Goal: Task Accomplishment & Management: Use online tool/utility

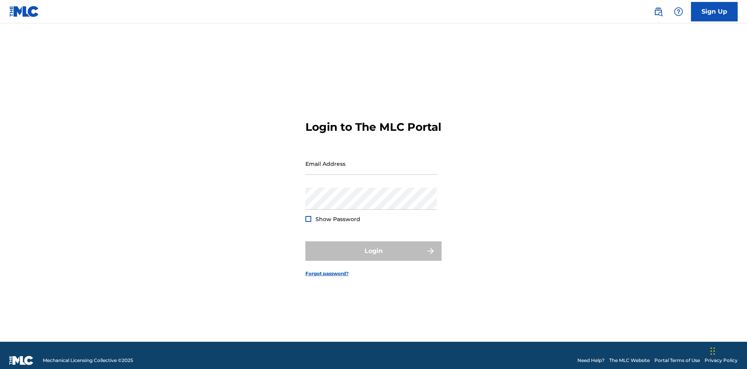
scroll to position [10, 0]
click at [371, 160] on input "Email Address" at bounding box center [372, 164] width 132 height 22
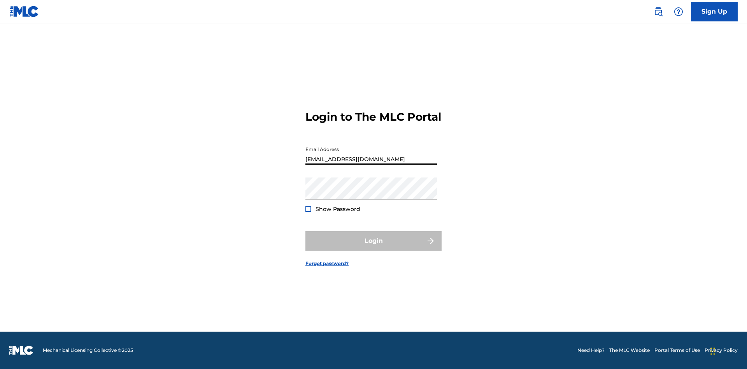
type input "[EMAIL_ADDRESS][DOMAIN_NAME]"
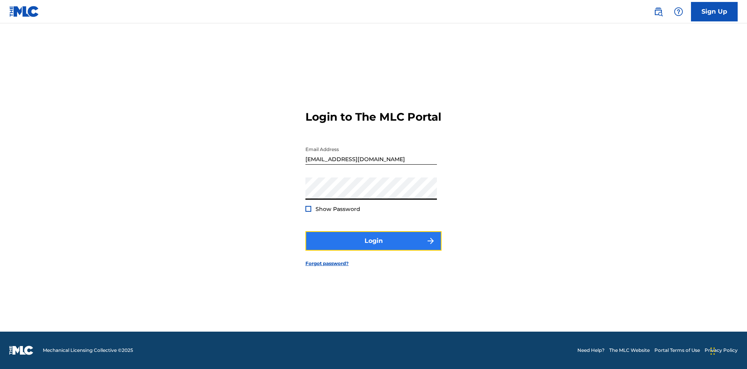
click at [374, 248] on button "Login" at bounding box center [374, 240] width 136 height 19
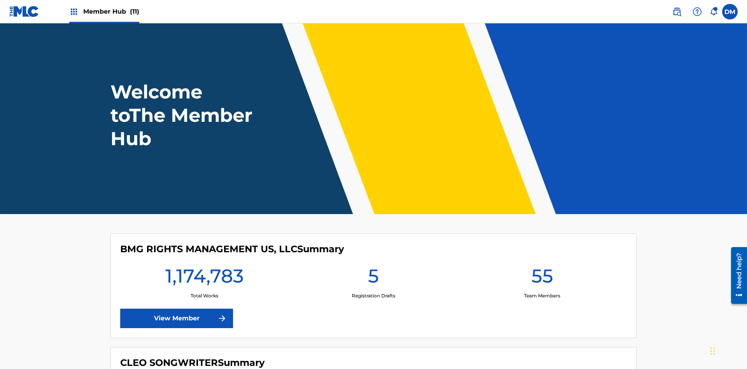
click at [111, 11] on span "Member Hub (11)" at bounding box center [111, 11] width 56 height 9
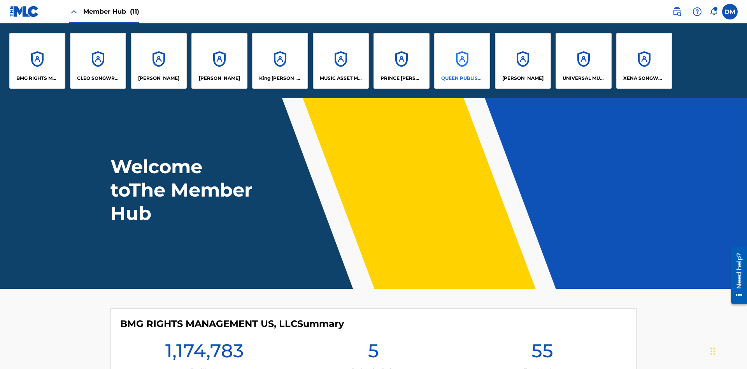
click at [462, 78] on p "QUEEN PUBLISHA" at bounding box center [462, 78] width 42 height 7
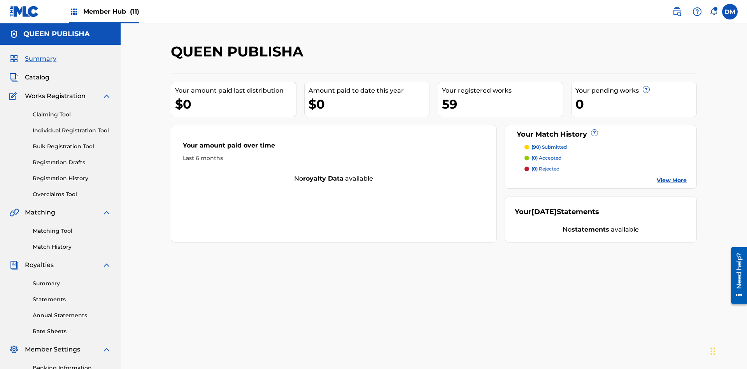
scroll to position [114, 0]
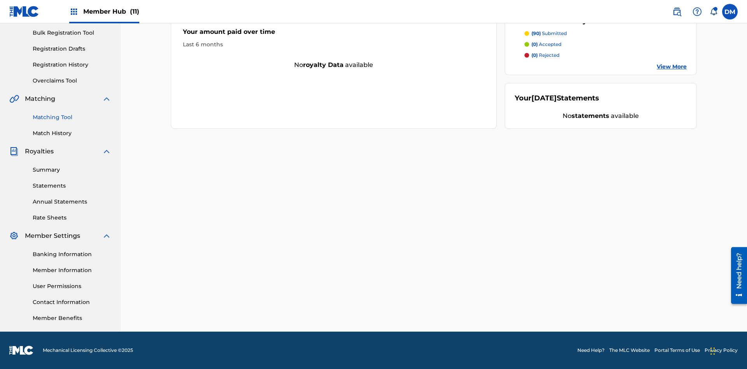
click at [72, 117] on link "Matching Tool" at bounding box center [72, 117] width 79 height 8
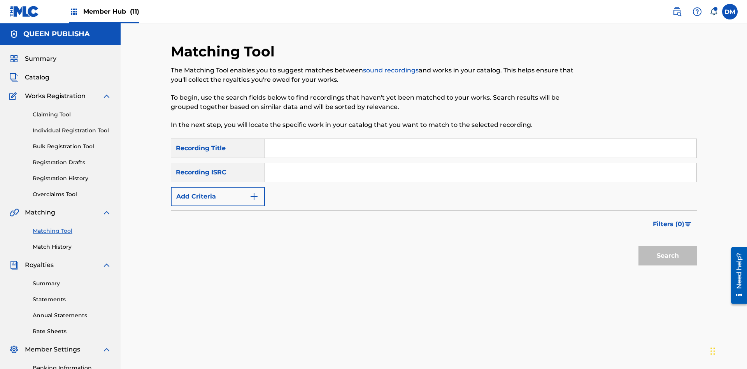
click at [481, 139] on input "Search Form" at bounding box center [481, 148] width 432 height 19
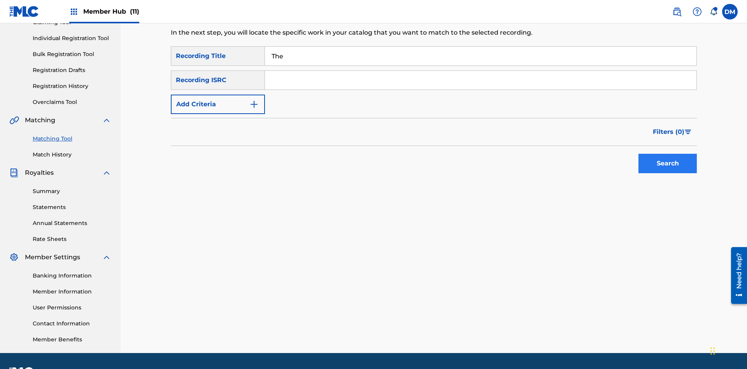
type input "The"
click at [668, 154] on button "Search" at bounding box center [668, 163] width 58 height 19
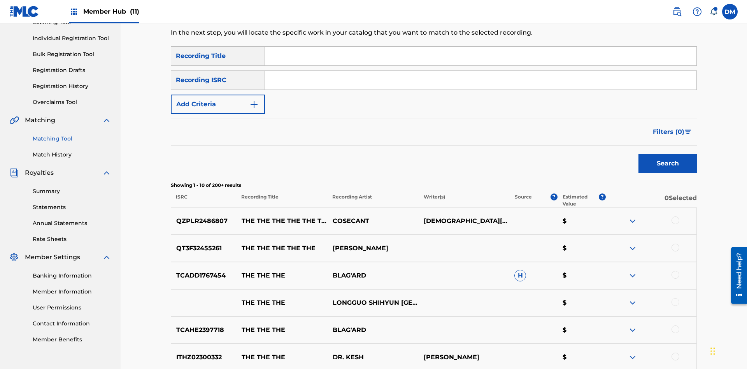
click at [481, 71] on input "Search Form" at bounding box center [481, 80] width 432 height 19
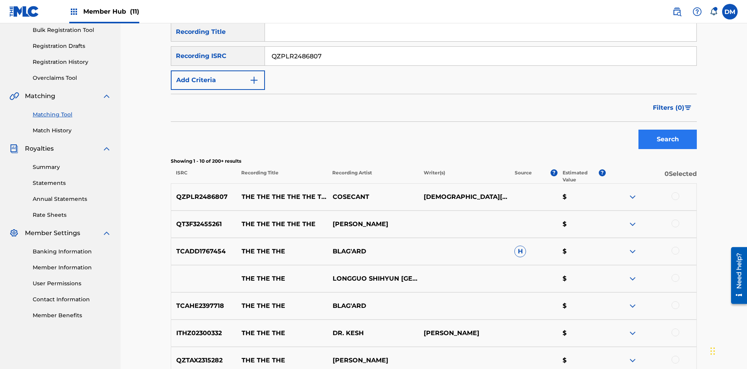
type input "QZPLR2486807"
click at [668, 130] on button "Search" at bounding box center [668, 139] width 58 height 19
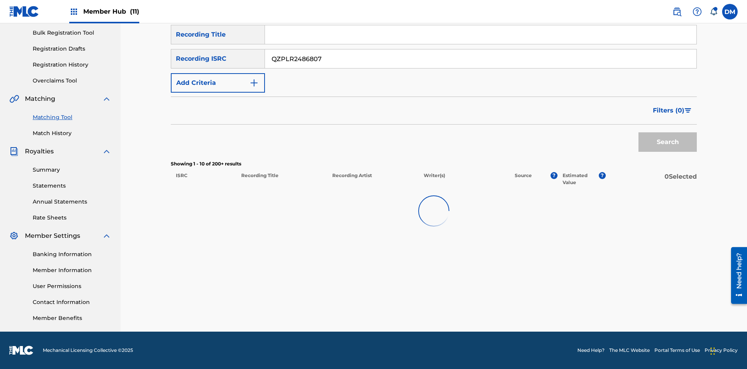
click at [481, 59] on input "QZPLR2486807" at bounding box center [481, 58] width 432 height 19
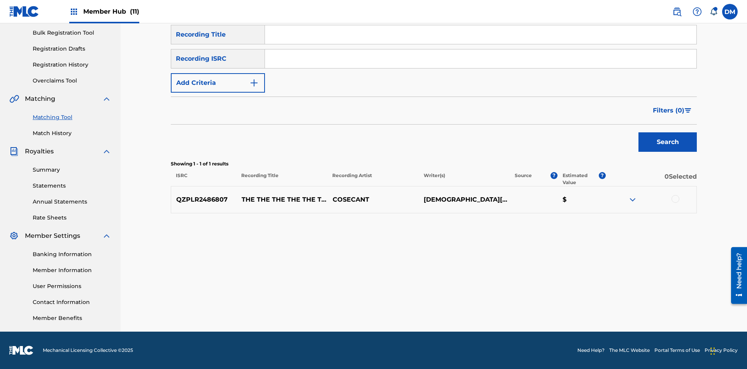
click at [481, 44] on input "Search Form" at bounding box center [481, 34] width 432 height 19
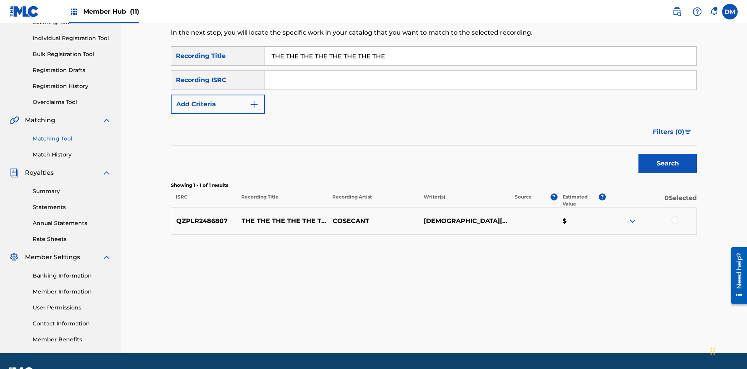
scroll to position [114, 0]
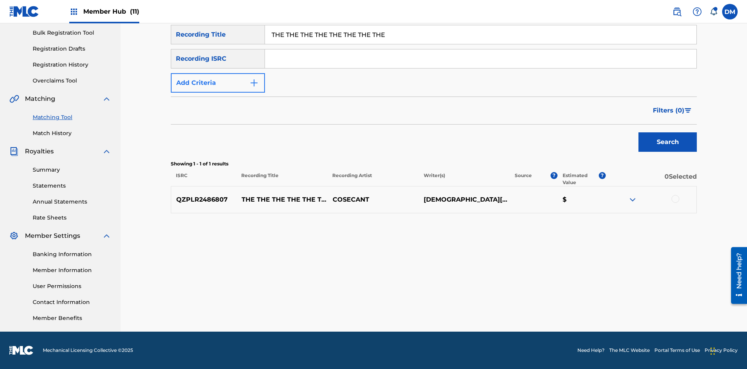
type input "THE THE THE THE THE THE THE THE"
click at [218, 83] on button "Add Criteria" at bounding box center [218, 82] width 94 height 19
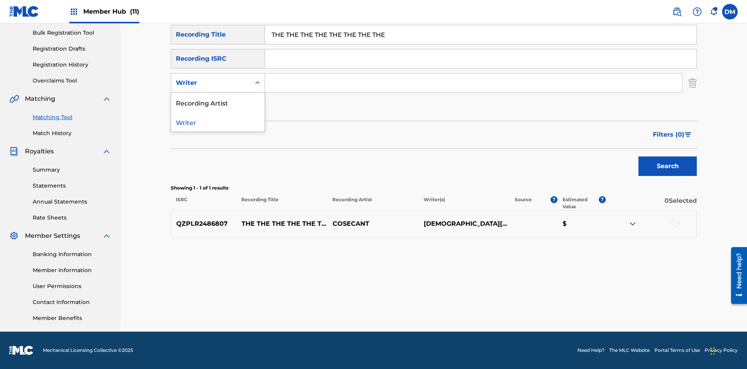
click at [218, 102] on div "Recording Artist" at bounding box center [217, 102] width 93 height 19
click at [218, 107] on button "Add Criteria" at bounding box center [218, 106] width 94 height 19
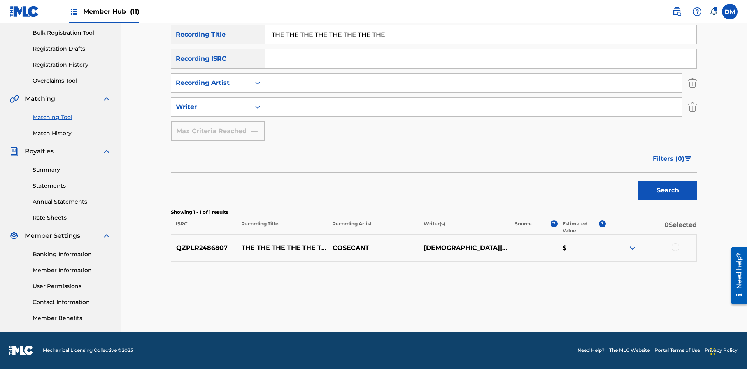
click at [474, 83] on input "Search Form" at bounding box center [473, 83] width 417 height 19
type input "COSECANT"
click at [474, 107] on input "Search Form" at bounding box center [473, 107] width 417 height 19
type input "[DEMOGRAPHIC_DATA][PERSON_NAME]"
click at [668, 190] on button "Search" at bounding box center [668, 190] width 58 height 19
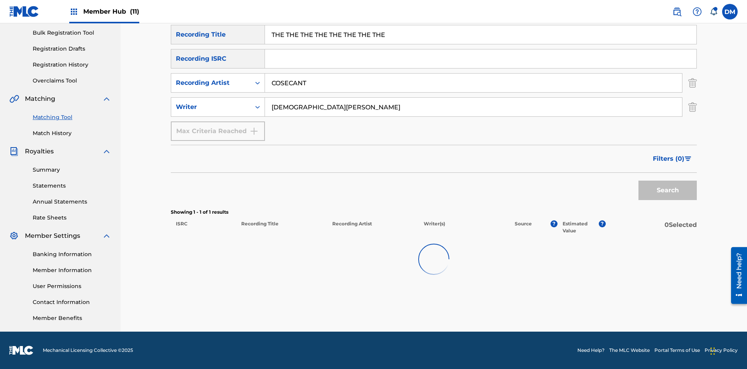
click at [481, 44] on input "THE THE THE THE THE THE THE THE" at bounding box center [481, 34] width 432 height 19
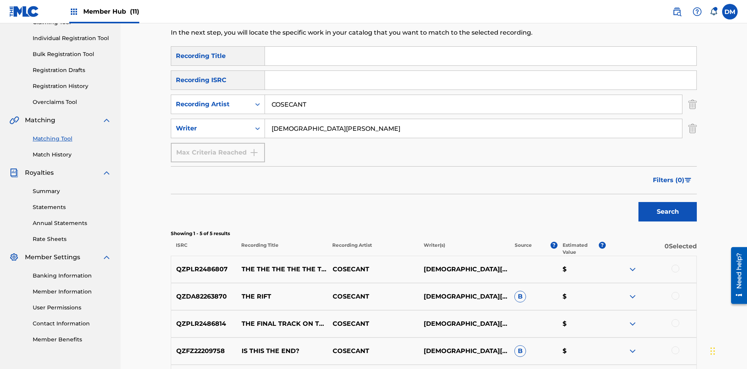
click at [474, 95] on input "COSECANT" at bounding box center [473, 104] width 417 height 19
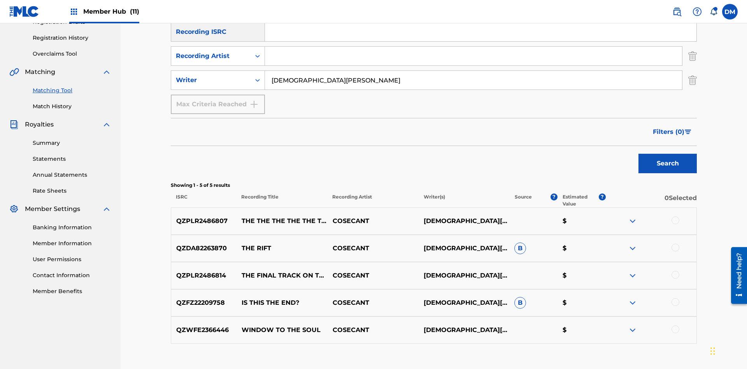
click at [474, 71] on input "[DEMOGRAPHIC_DATA][PERSON_NAME]" at bounding box center [473, 80] width 417 height 19
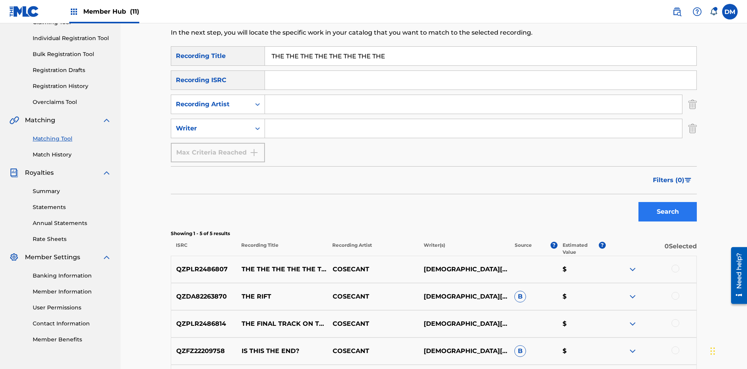
type input "THE THE THE THE THE THE THE THE"
click at [668, 202] on button "Search" at bounding box center [668, 211] width 58 height 19
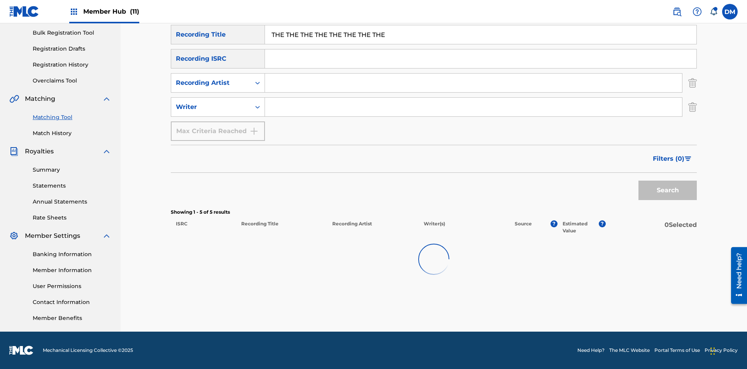
click at [481, 44] on input "THE THE THE THE THE THE THE THE" at bounding box center [481, 34] width 432 height 19
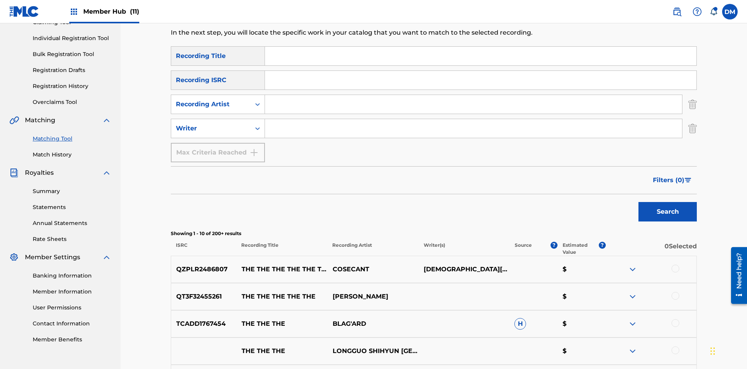
click at [474, 95] on input "Search Form" at bounding box center [473, 104] width 417 height 19
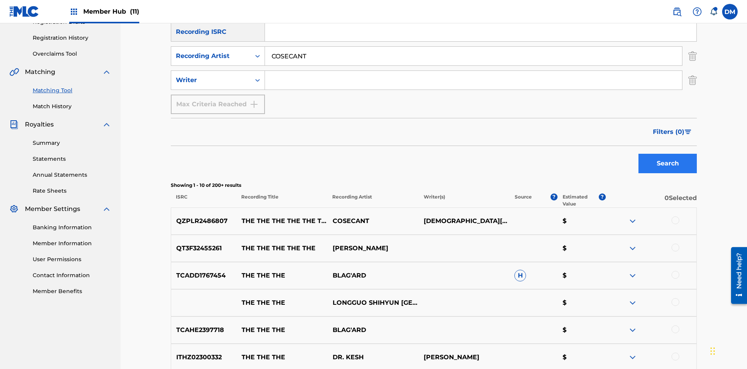
type input "COSECANT"
click at [668, 154] on button "Search" at bounding box center [668, 163] width 58 height 19
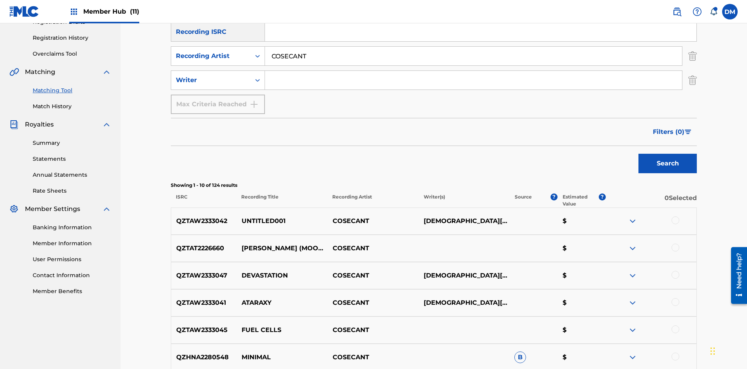
click at [474, 56] on input "COSECANT" at bounding box center [473, 56] width 417 height 19
click at [474, 71] on input "Search Form" at bounding box center [473, 80] width 417 height 19
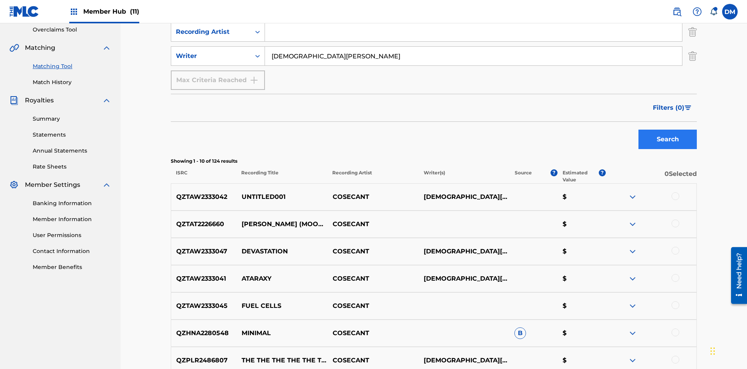
type input "[DEMOGRAPHIC_DATA][PERSON_NAME]"
click at [668, 130] on button "Search" at bounding box center [668, 139] width 58 height 19
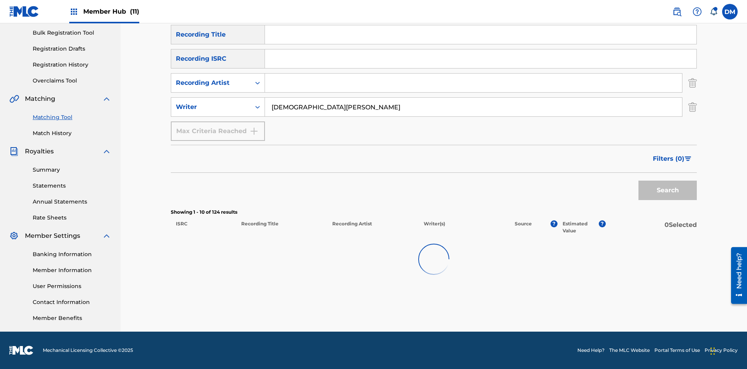
click at [474, 98] on input "[DEMOGRAPHIC_DATA][PERSON_NAME]" at bounding box center [473, 107] width 417 height 19
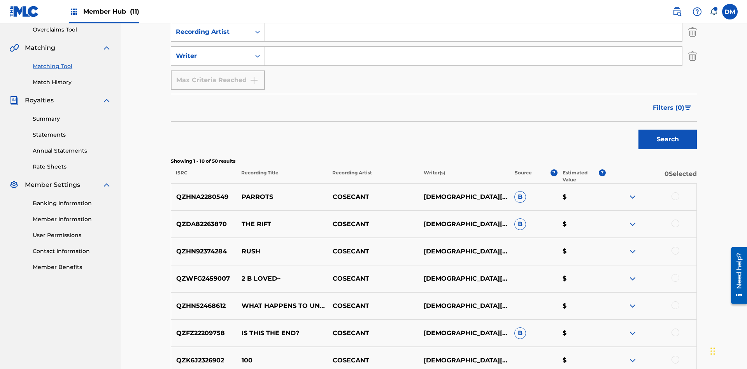
click at [675, 192] on div at bounding box center [676, 196] width 8 height 8
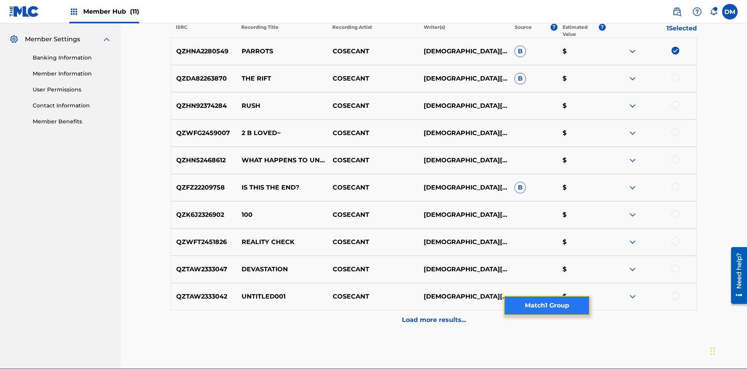
click at [547, 306] on button "Match 1 Group" at bounding box center [547, 305] width 86 height 19
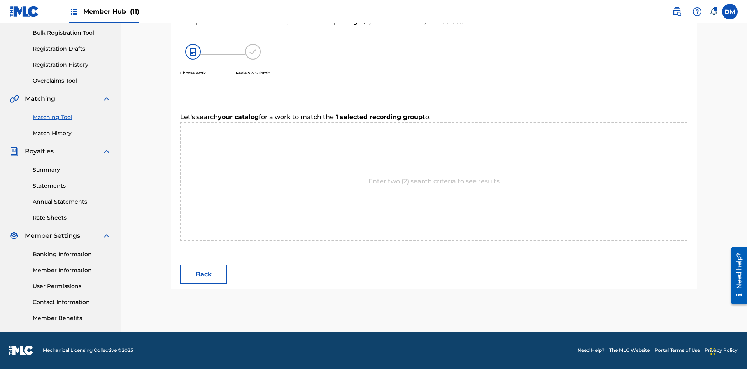
scroll to position [149, 0]
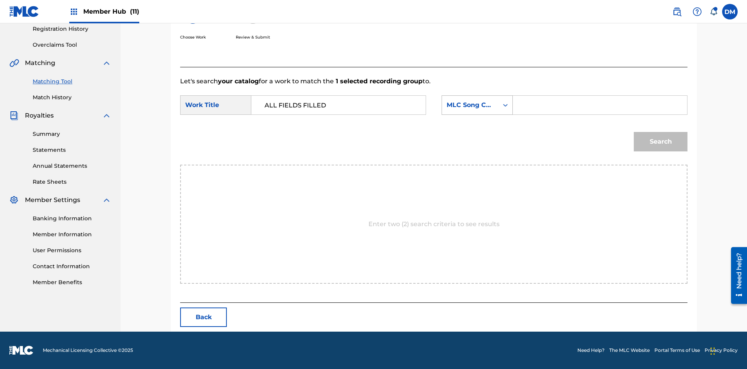
type input "ALL FIELDS FILLED"
click at [477, 105] on div "MLC Song Code" at bounding box center [470, 104] width 47 height 9
click at [477, 115] on div "ISWC" at bounding box center [477, 114] width 70 height 19
click at [600, 105] on input "Search Form" at bounding box center [600, 105] width 161 height 19
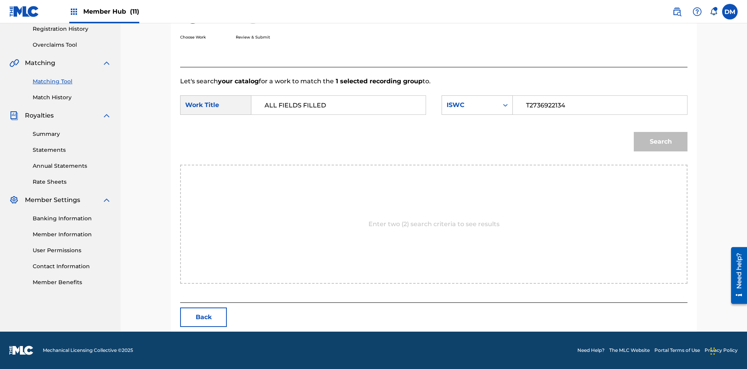
type input "T2736922134"
click at [661, 142] on button "Search" at bounding box center [661, 141] width 54 height 19
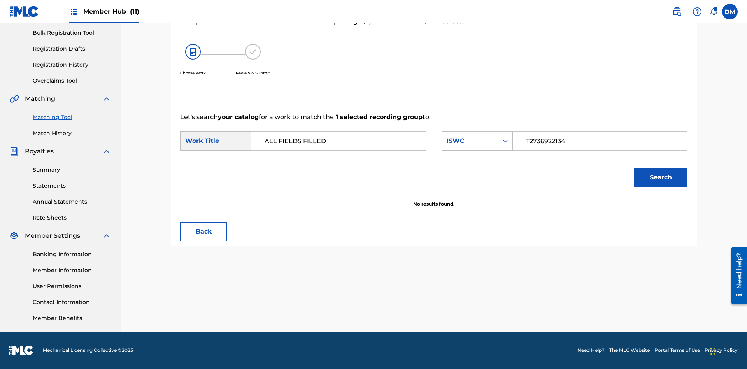
click at [600, 141] on input "T2736922134" at bounding box center [600, 141] width 161 height 19
click at [477, 141] on div "ISWC" at bounding box center [470, 140] width 47 height 9
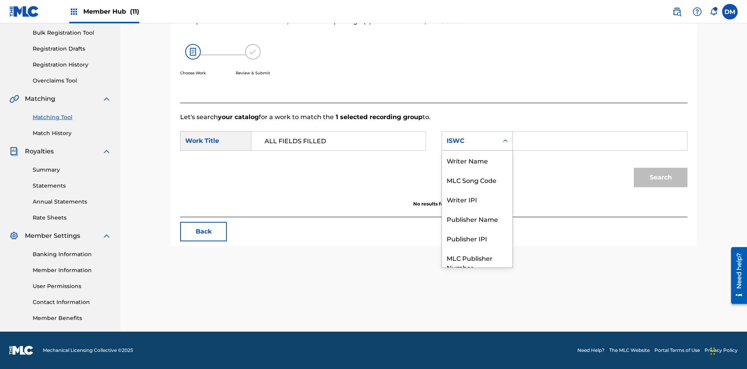
scroll to position [29, 0]
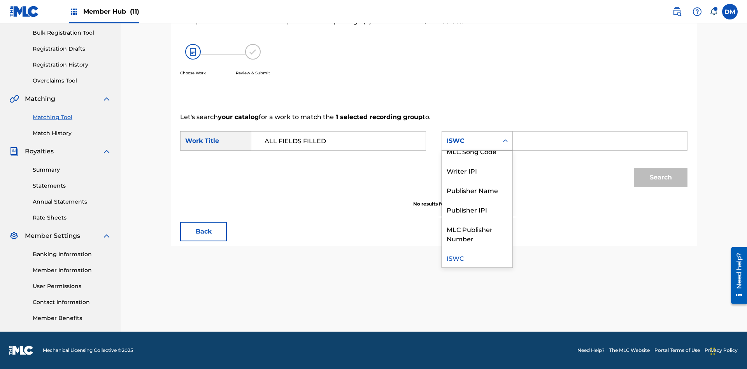
click at [477, 151] on div "MLC Song Code" at bounding box center [477, 150] width 70 height 19
click at [600, 141] on input "Search Form" at bounding box center [600, 141] width 161 height 19
type input "FE4B37"
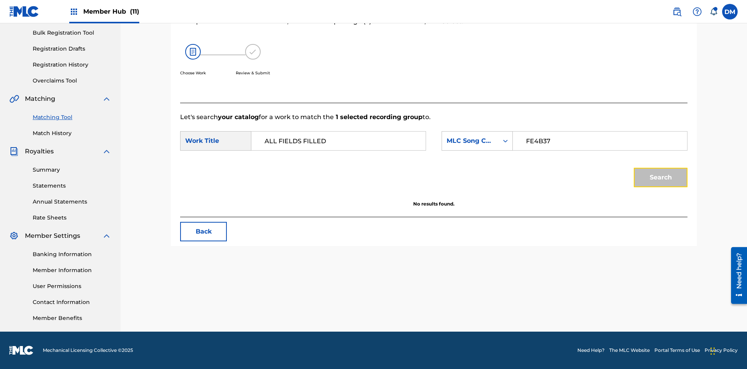
click at [661, 177] on button "Search" at bounding box center [661, 177] width 54 height 19
click at [600, 141] on input "FE4B37" at bounding box center [600, 141] width 161 height 19
click at [477, 141] on div "MLC Song Code" at bounding box center [470, 140] width 47 height 9
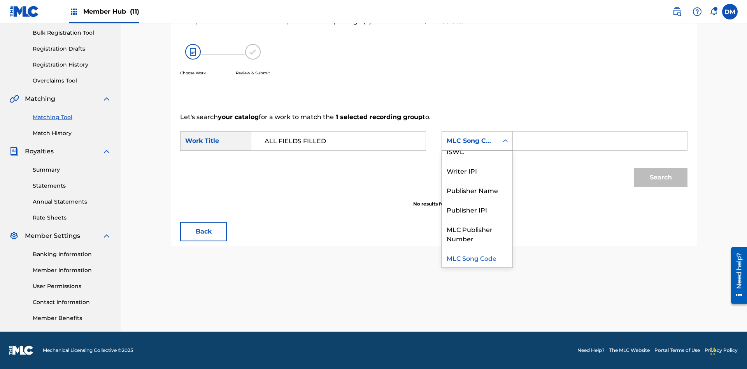
click at [477, 141] on div "Writer Name" at bounding box center [477, 131] width 70 height 19
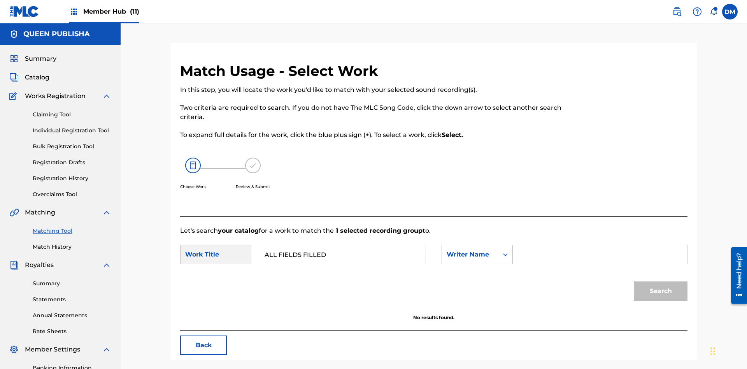
scroll to position [114, 0]
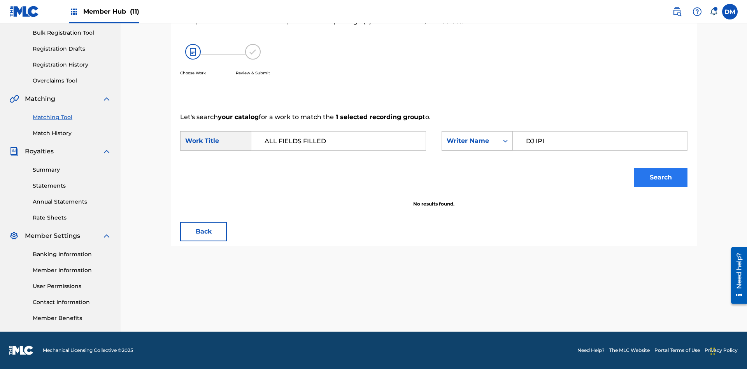
type input "DJ IPI"
click at [661, 177] on button "Search" at bounding box center [661, 177] width 54 height 19
click at [600, 141] on input "DJ IPI" at bounding box center [600, 141] width 161 height 19
click at [477, 141] on div "Writer Name" at bounding box center [470, 140] width 47 height 9
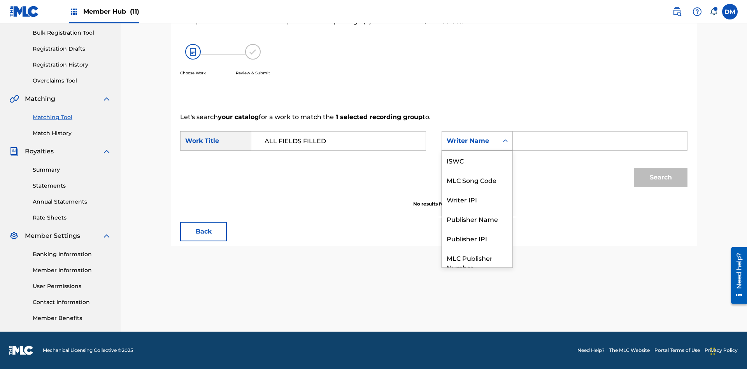
scroll to position [29, 0]
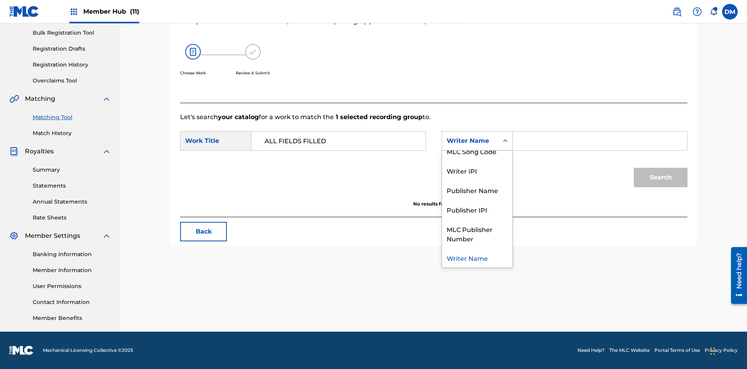
click at [477, 170] on div "Writer IPI" at bounding box center [477, 170] width 70 height 19
click at [600, 141] on input "Search Form" at bounding box center [600, 141] width 161 height 19
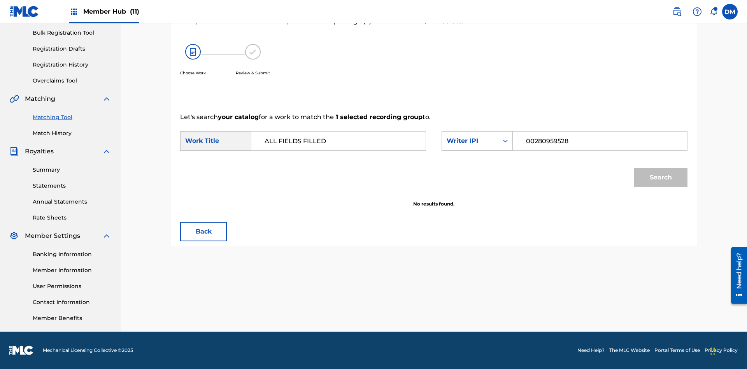
type input "00280959528"
click at [661, 177] on button "Search" at bounding box center [661, 177] width 54 height 19
click at [600, 141] on input "00280959528" at bounding box center [600, 141] width 161 height 19
click at [477, 141] on div "Writer IPI" at bounding box center [470, 140] width 47 height 9
click at [477, 190] on div "Publisher Name" at bounding box center [477, 189] width 70 height 19
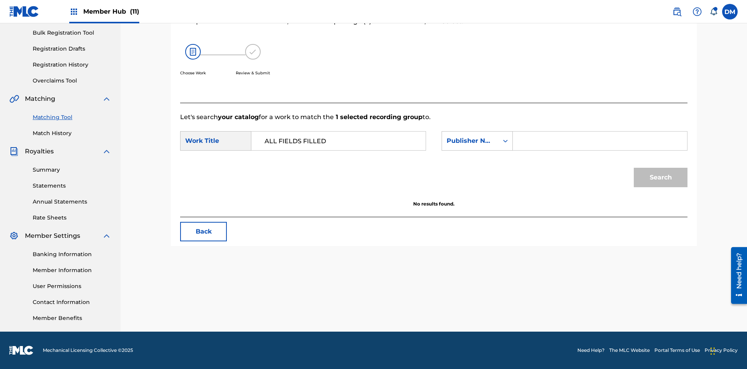
click at [600, 141] on input "Search Form" at bounding box center [600, 141] width 161 height 19
type input "Queen Publisha"
click at [661, 177] on button "Search" at bounding box center [661, 177] width 54 height 19
click at [600, 141] on input "Queen Publisha" at bounding box center [600, 141] width 161 height 19
click at [477, 141] on div "Publisher Name" at bounding box center [470, 140] width 47 height 9
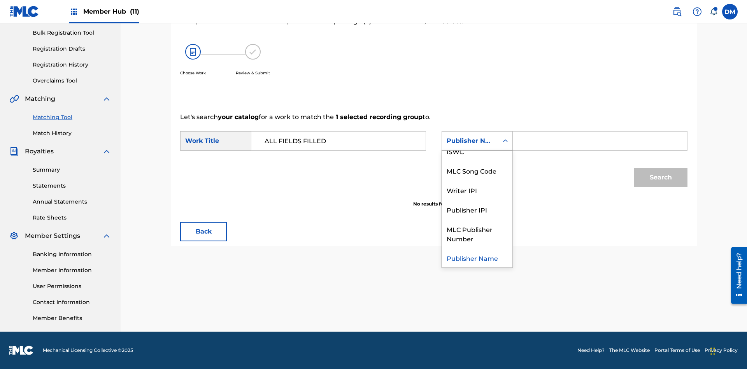
click at [477, 209] on div "Publisher IPI" at bounding box center [477, 209] width 70 height 19
click at [600, 141] on input "Search Form" at bounding box center [600, 141] width 161 height 19
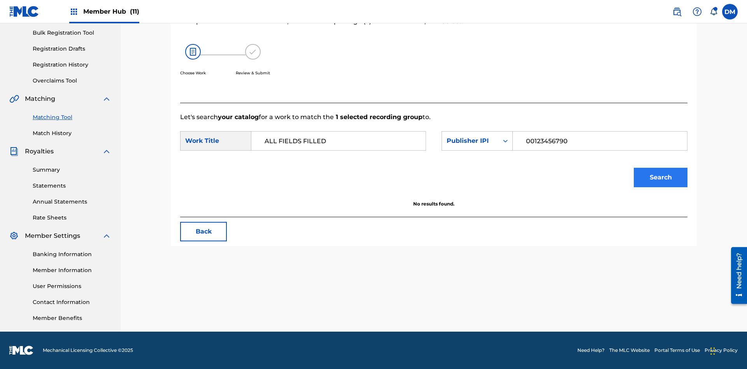
type input "00123456790"
click at [661, 177] on button "Search" at bounding box center [661, 177] width 54 height 19
click at [600, 141] on input "00123456790" at bounding box center [600, 141] width 161 height 19
click at [477, 141] on div "Publisher IPI" at bounding box center [470, 140] width 47 height 9
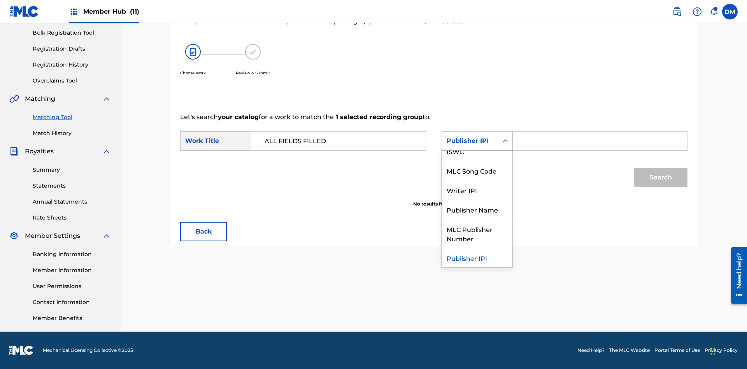
click at [477, 234] on div "MLC Publisher Number" at bounding box center [477, 233] width 70 height 29
type input "P077TM"
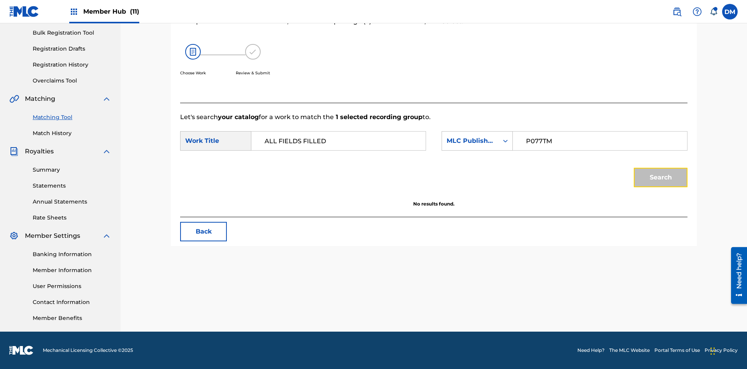
click at [661, 177] on button "Search" at bounding box center [661, 177] width 54 height 19
click at [600, 141] on input "P077TM" at bounding box center [600, 141] width 161 height 19
